Goal: Find specific page/section: Find specific page/section

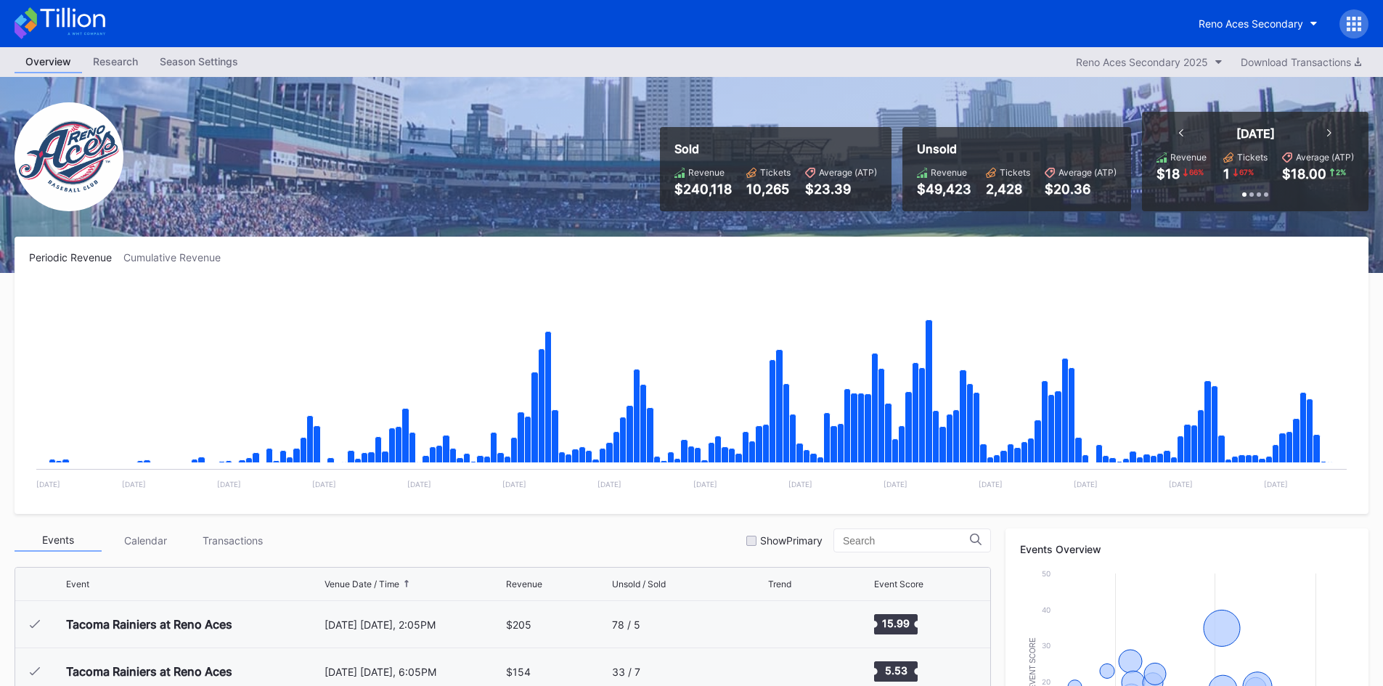
scroll to position [3110, 0]
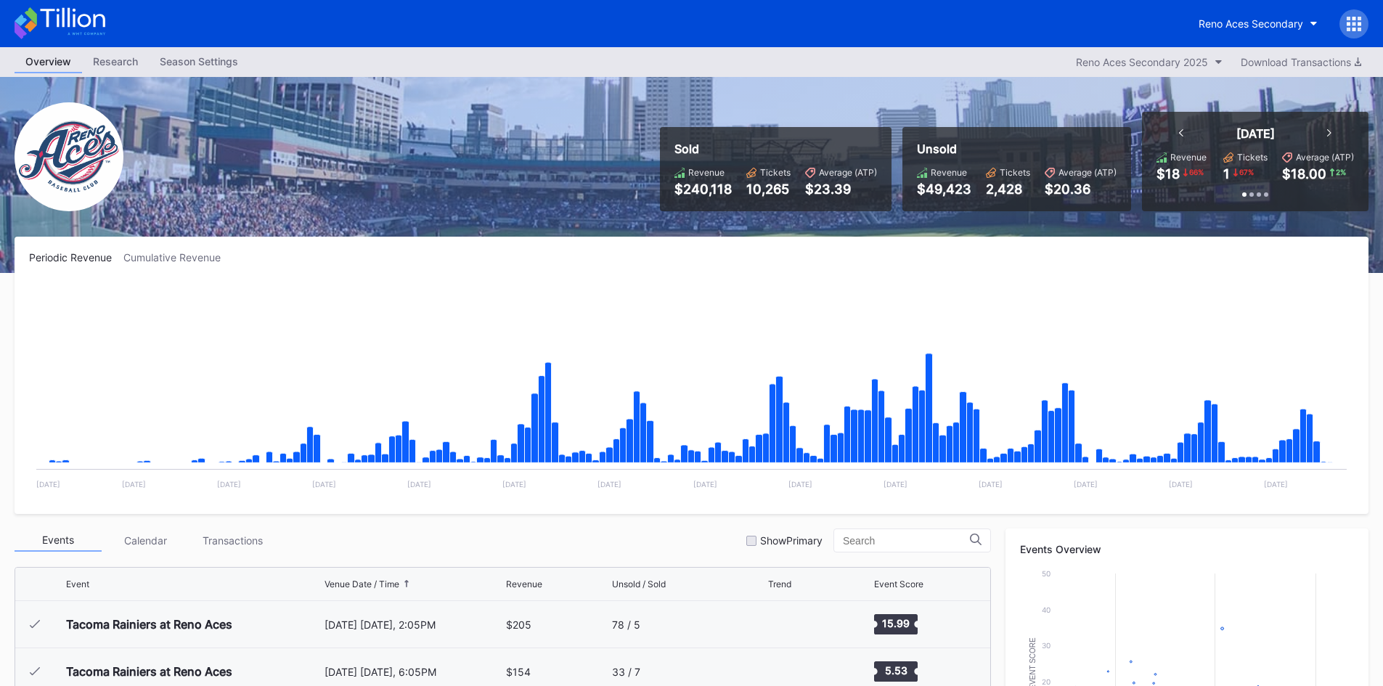
scroll to position [3110, 0]
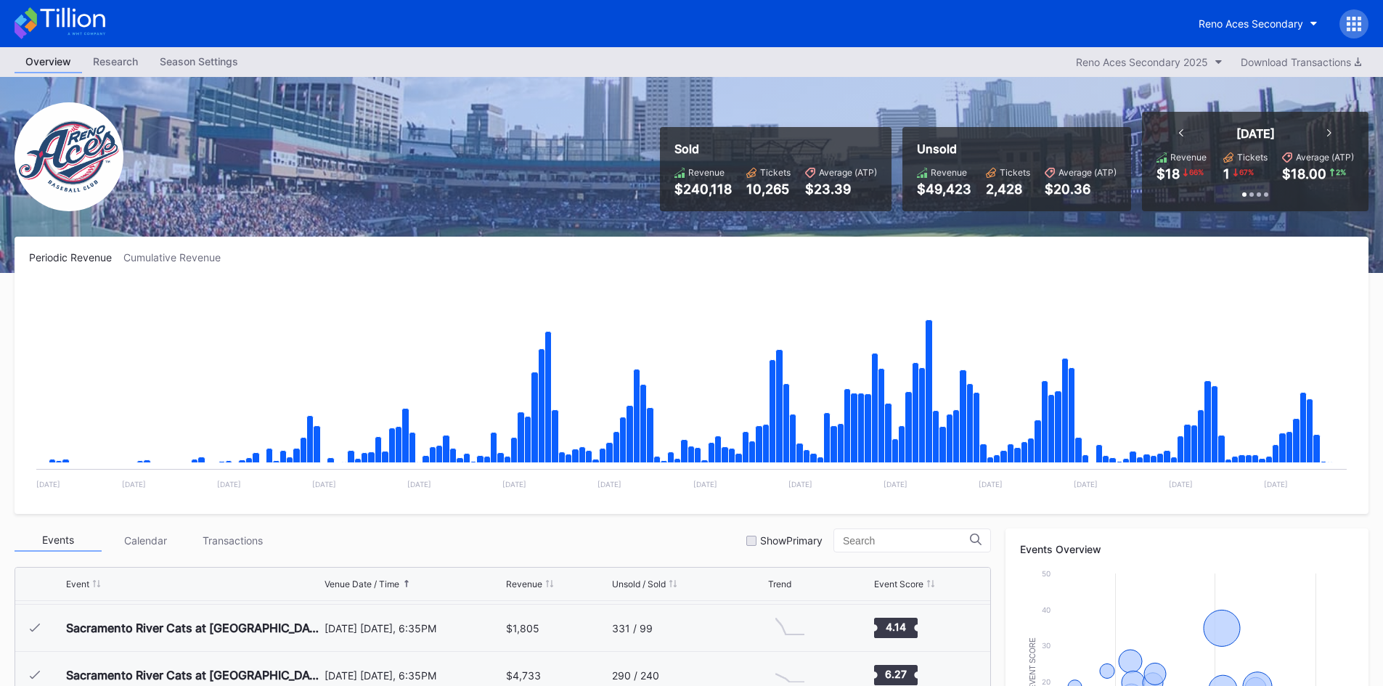
click at [54, 9] on icon at bounding box center [72, 18] width 65 height 20
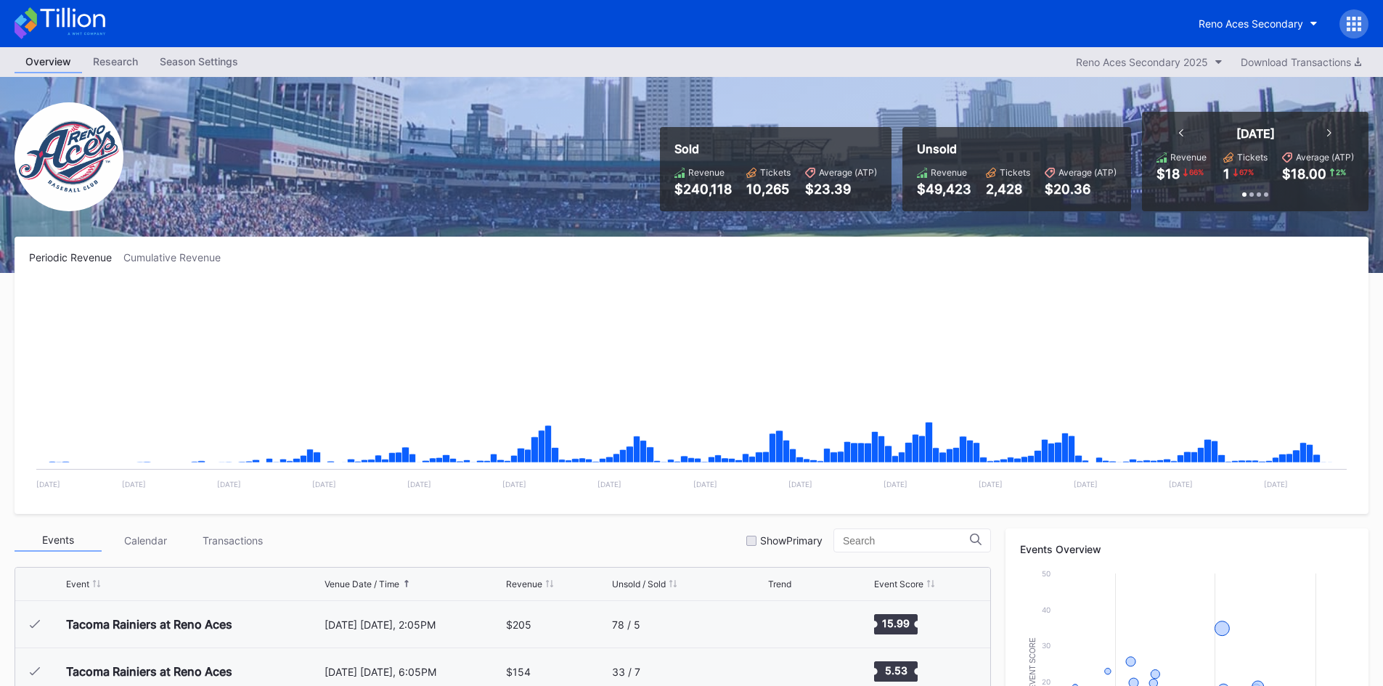
scroll to position [3110, 0]
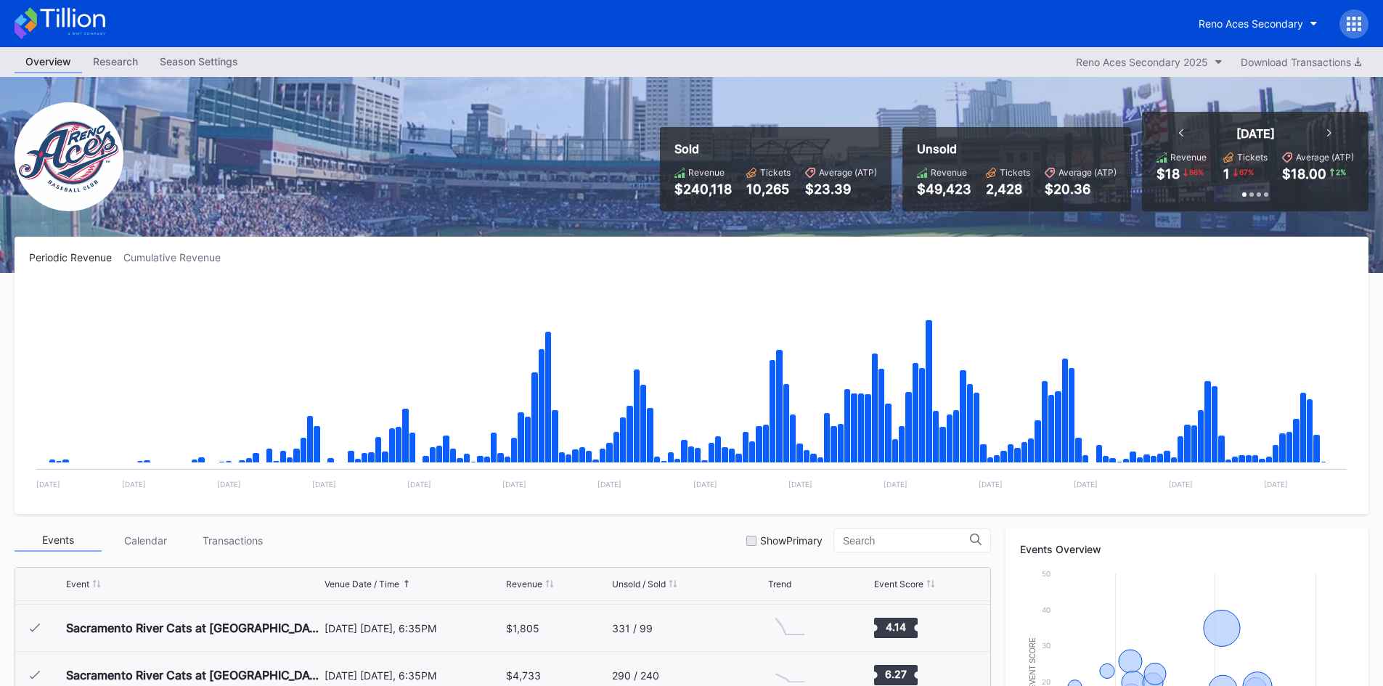
click at [89, 15] on icon at bounding box center [60, 23] width 91 height 32
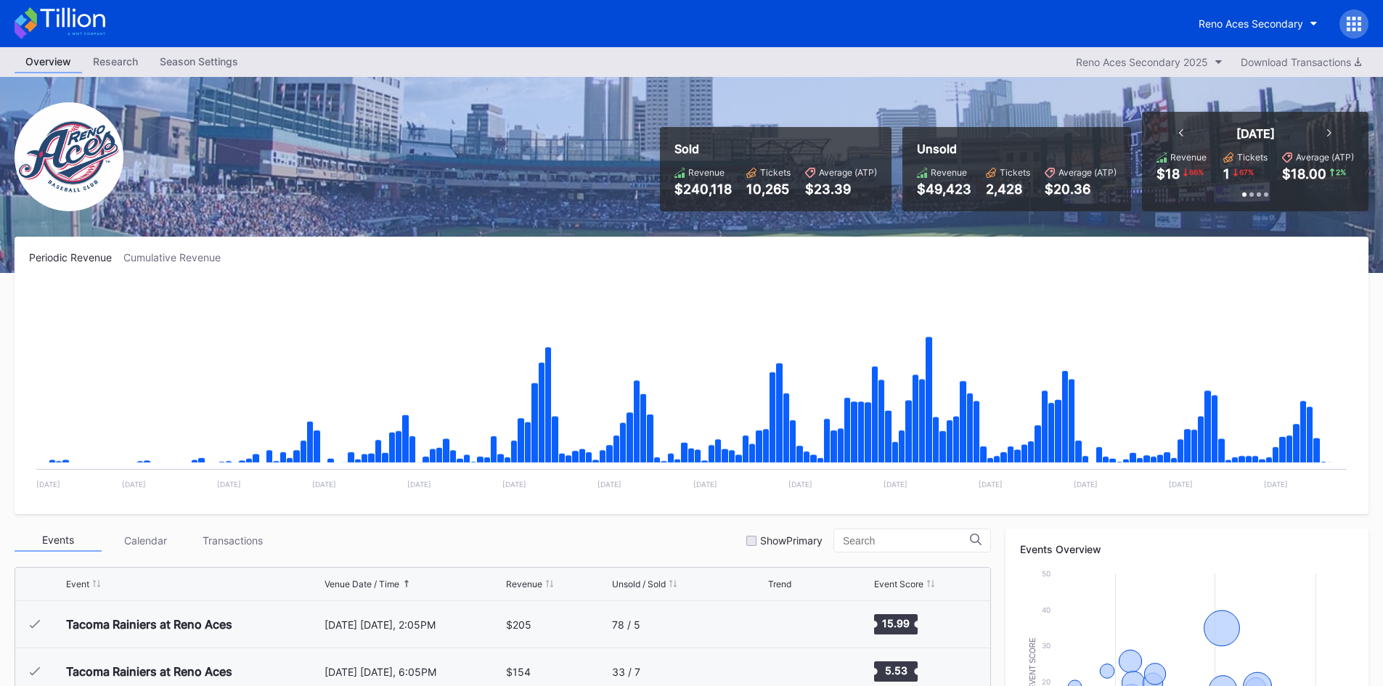
scroll to position [3110, 0]
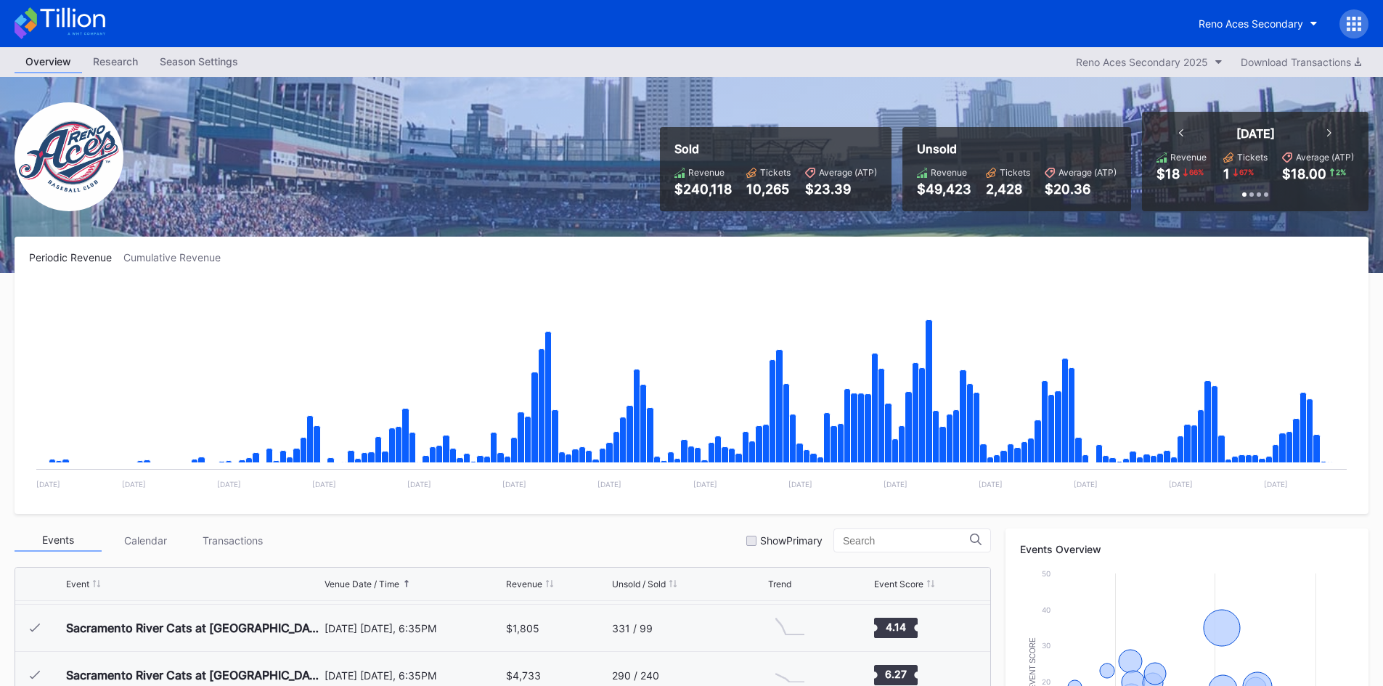
click at [81, 24] on icon at bounding box center [72, 18] width 65 height 20
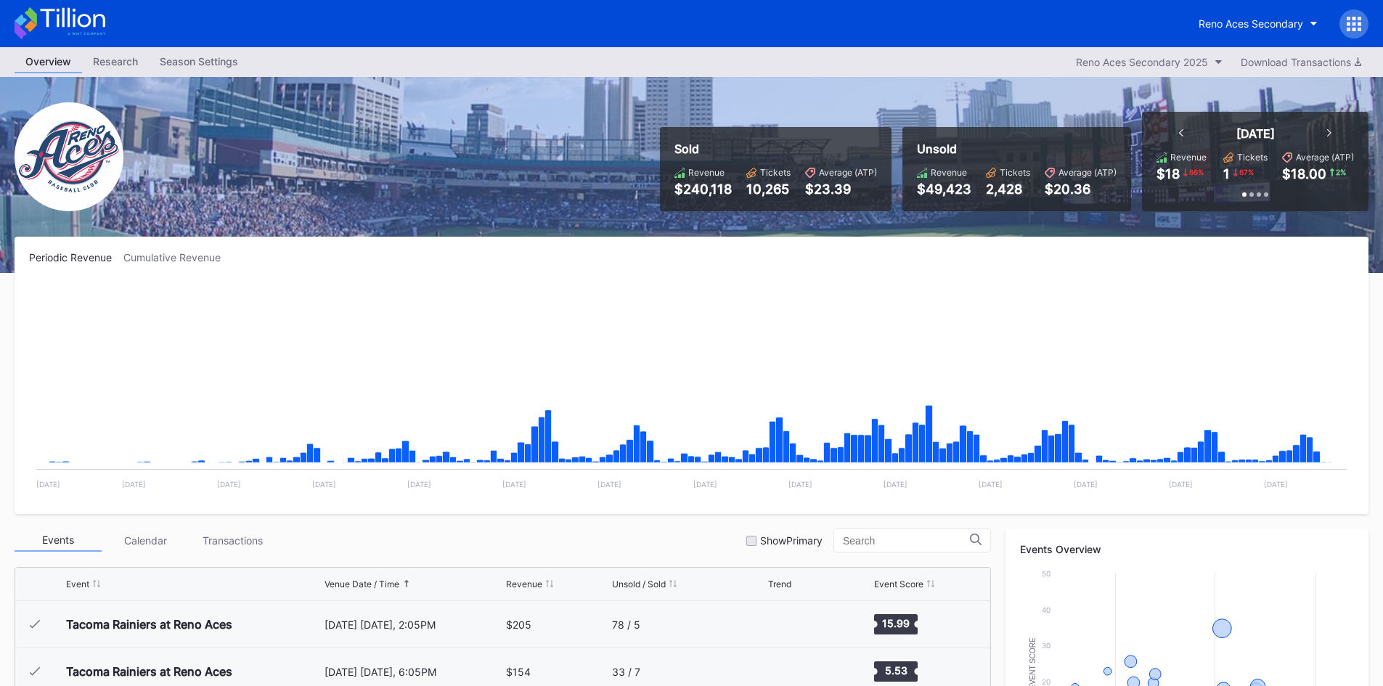
scroll to position [3110, 0]
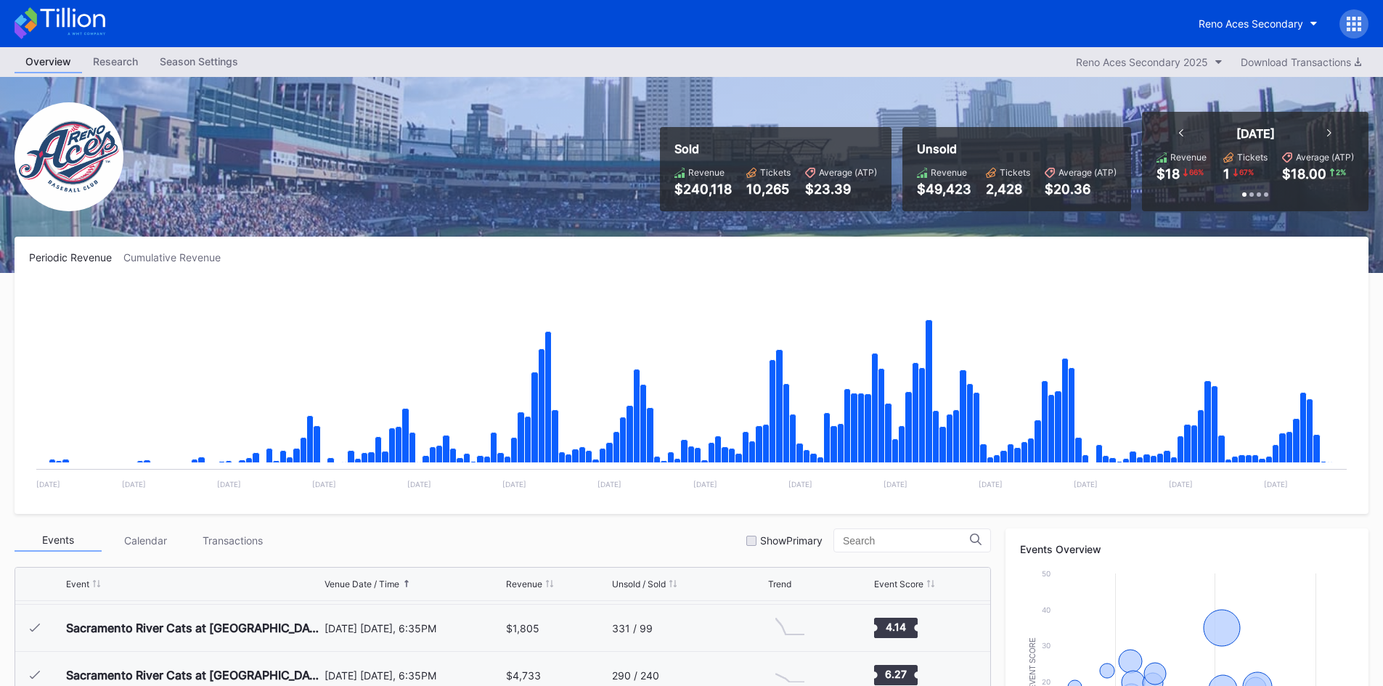
click at [74, 9] on icon at bounding box center [60, 23] width 91 height 32
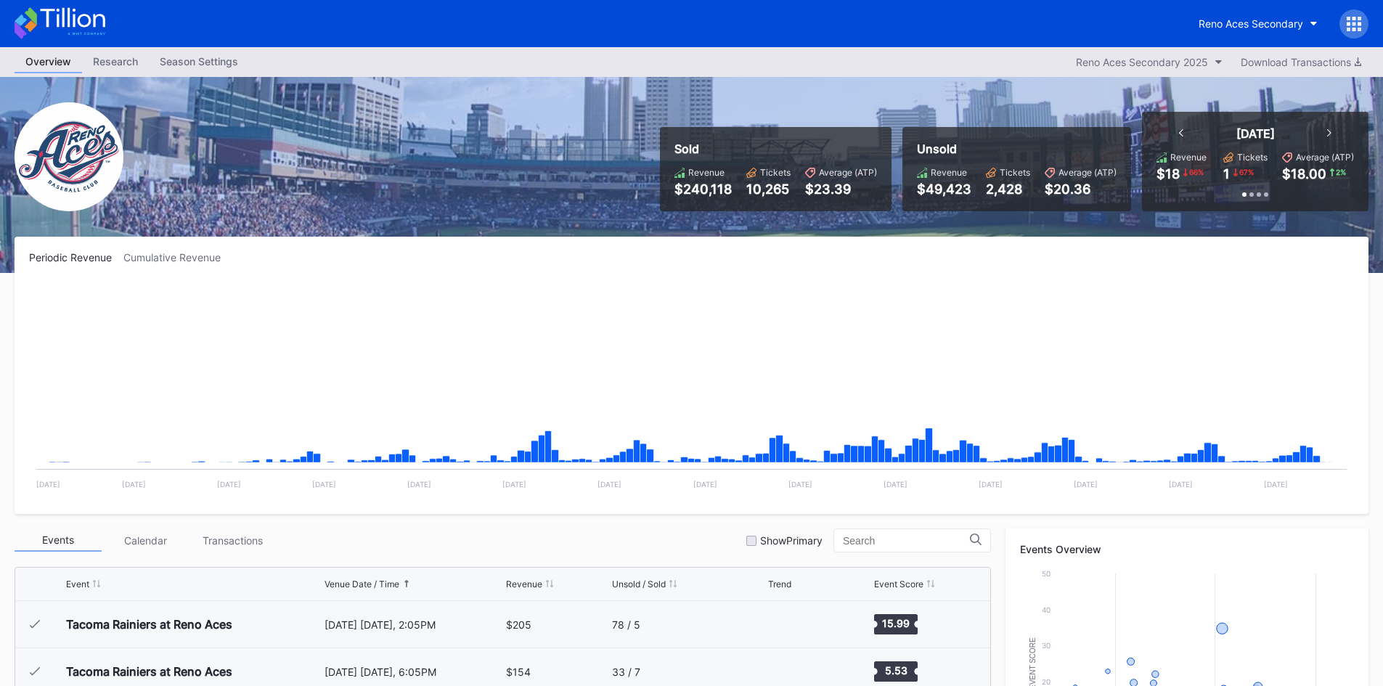
scroll to position [3110, 0]
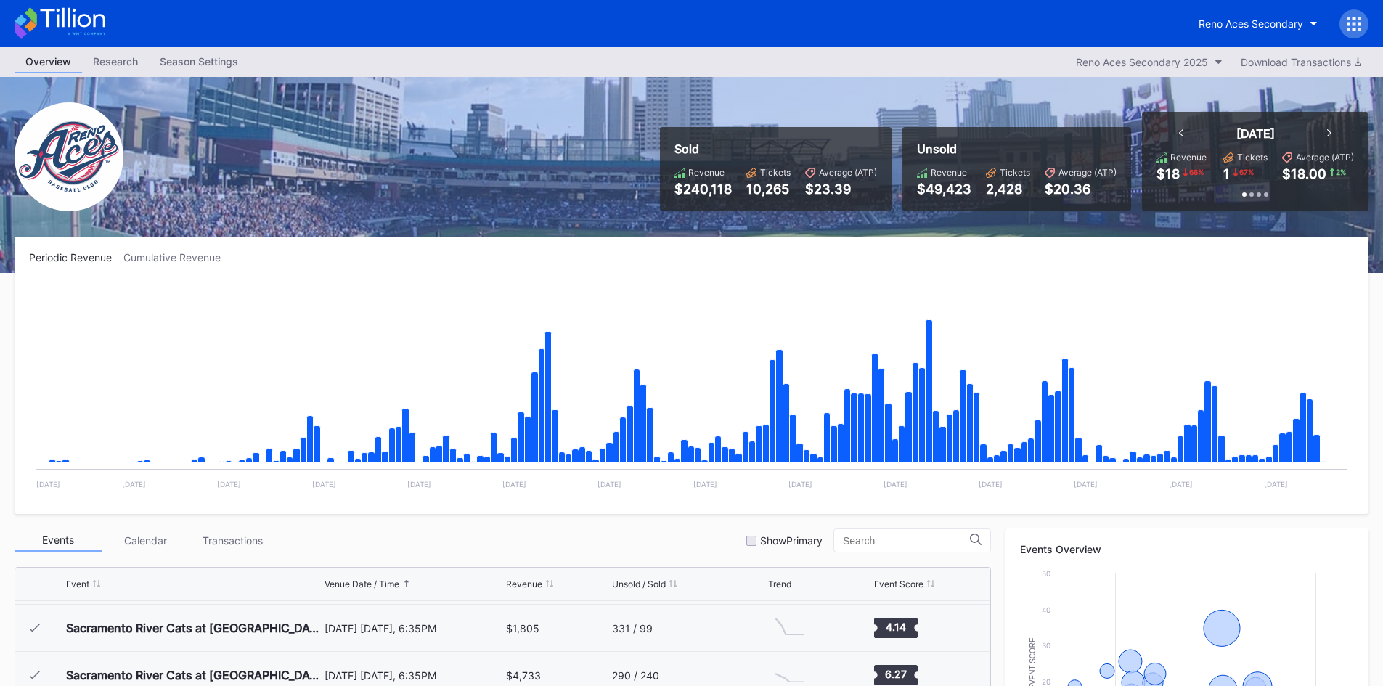
click at [79, 22] on icon at bounding box center [72, 18] width 65 height 20
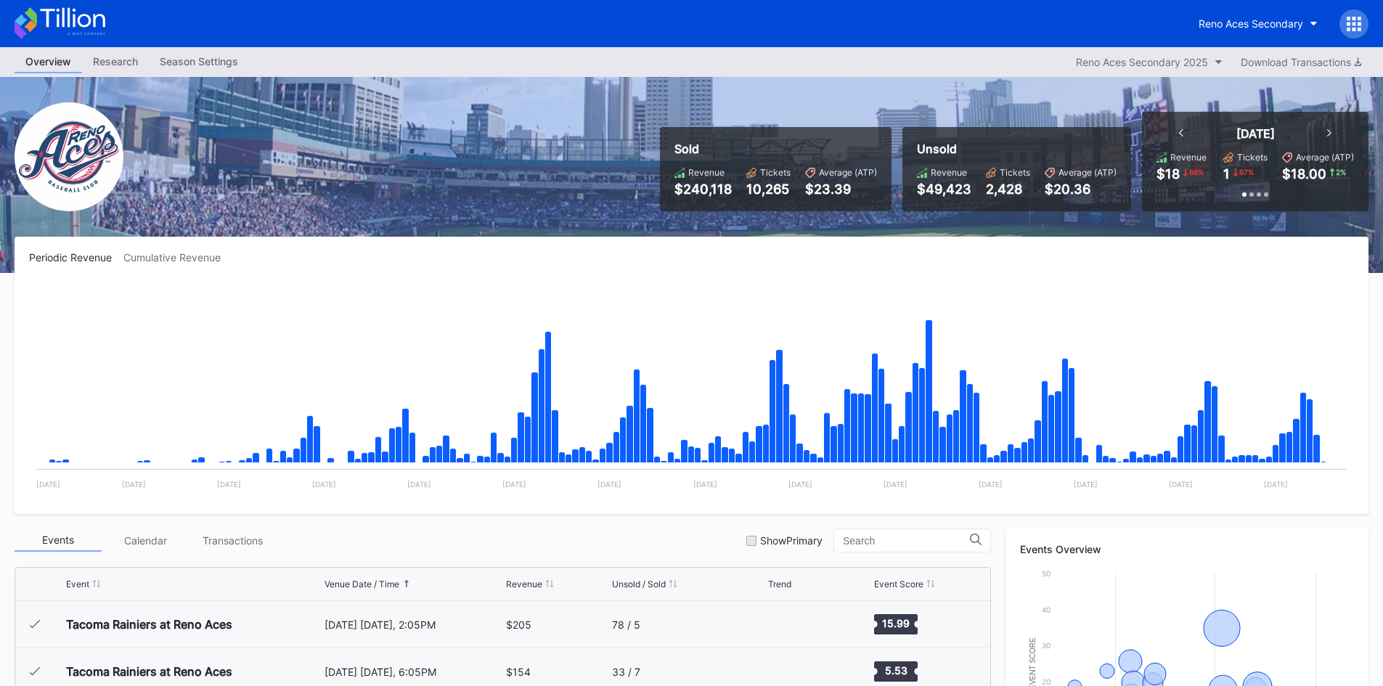
scroll to position [3110, 0]
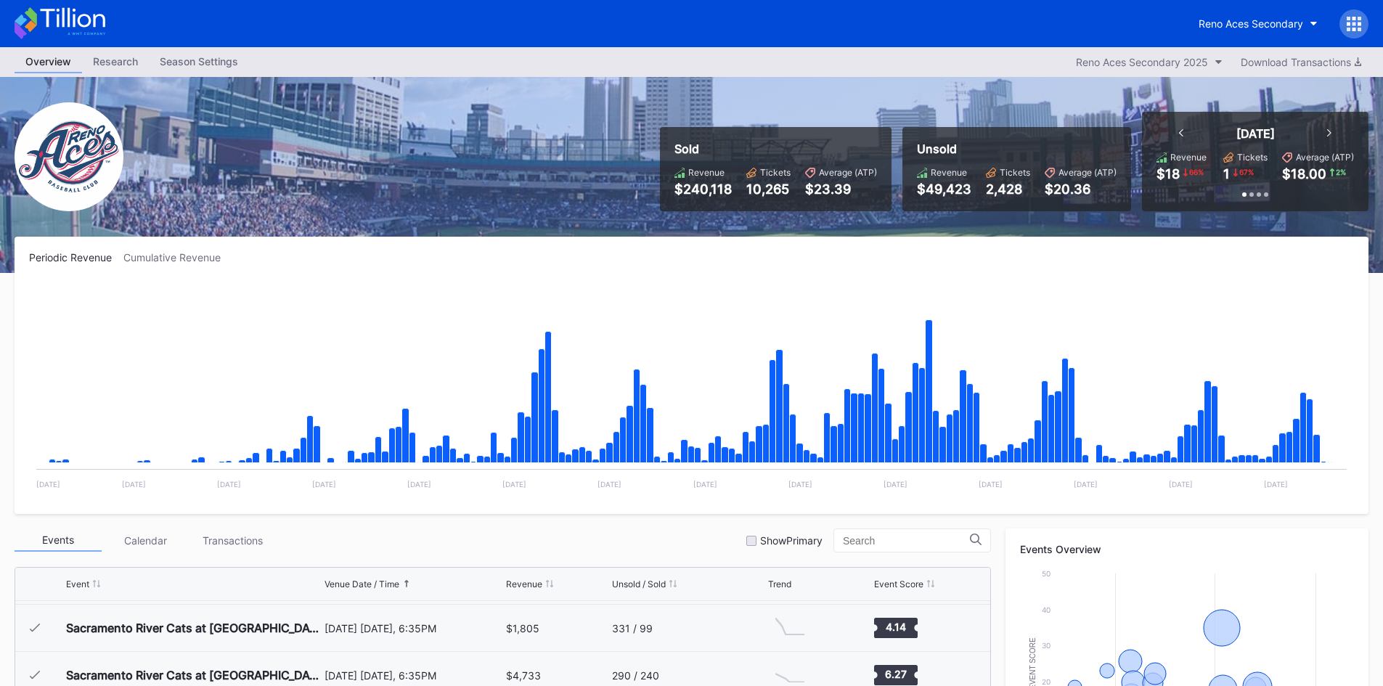
click at [92, 7] on div "Reno Aces Secondary" at bounding box center [691, 23] width 1383 height 47
